Goal: Information Seeking & Learning: Learn about a topic

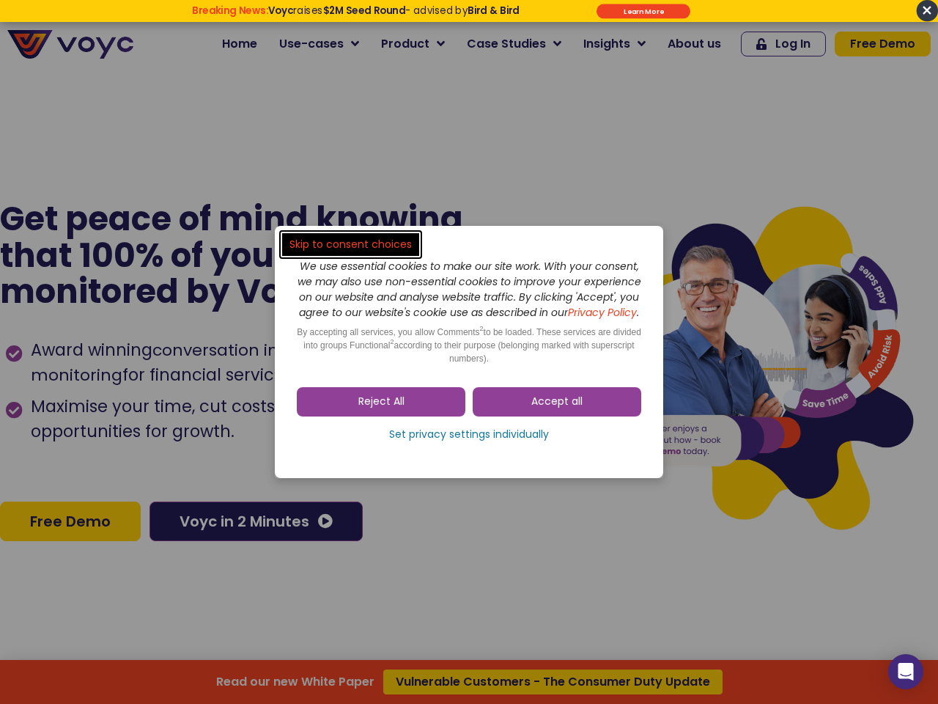
click at [557, 409] on span "Accept all" at bounding box center [556, 401] width 51 height 15
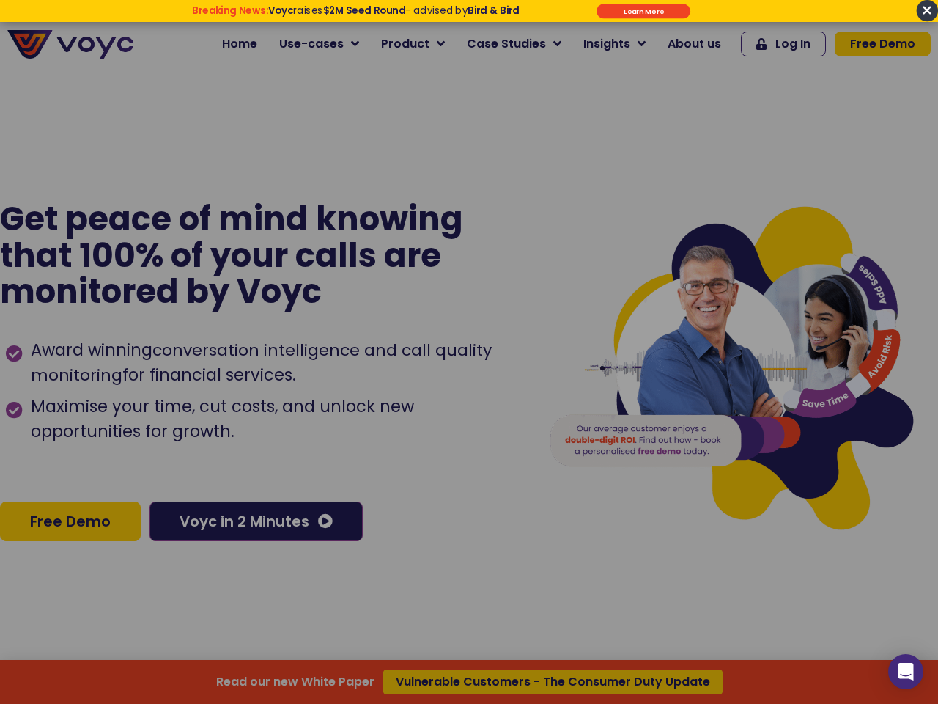
click at [381, 409] on div at bounding box center [469, 352] width 938 height 704
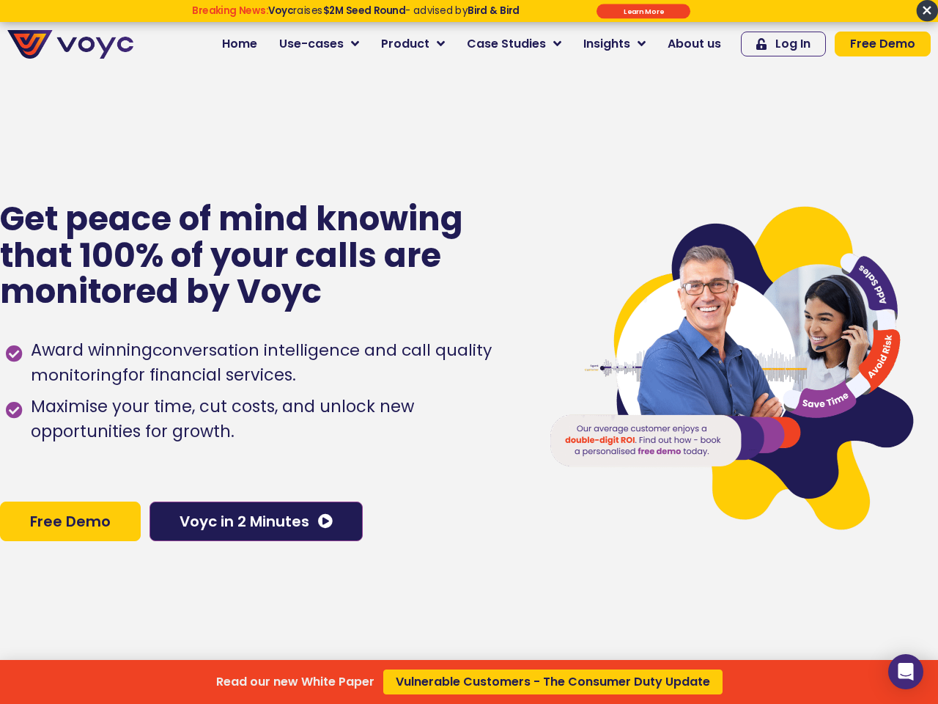
click at [469, 442] on div "Read our new White Paper Vulnerable Customers - The Consumer Duty Update" at bounding box center [469, 352] width 938 height 704
